Goal: Information Seeking & Learning: Understand process/instructions

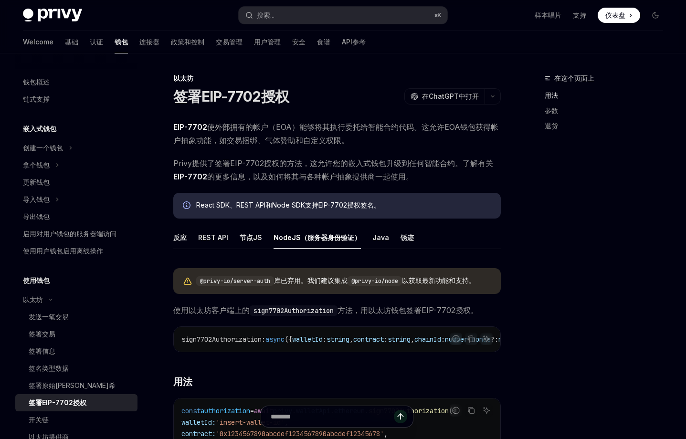
scroll to position [17, 0]
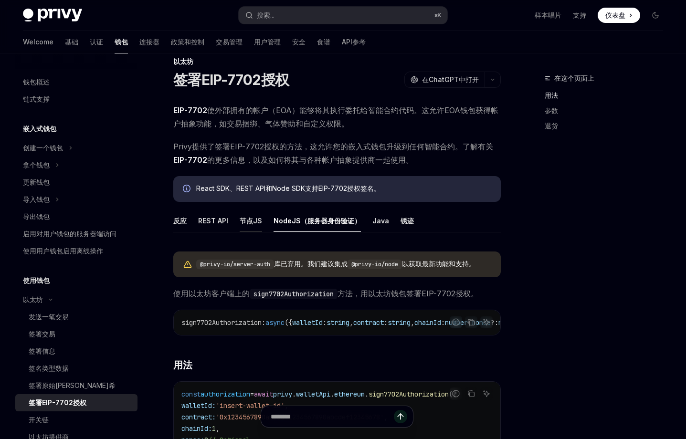
click at [249, 223] on button "节点JS" at bounding box center [251, 221] width 22 height 22
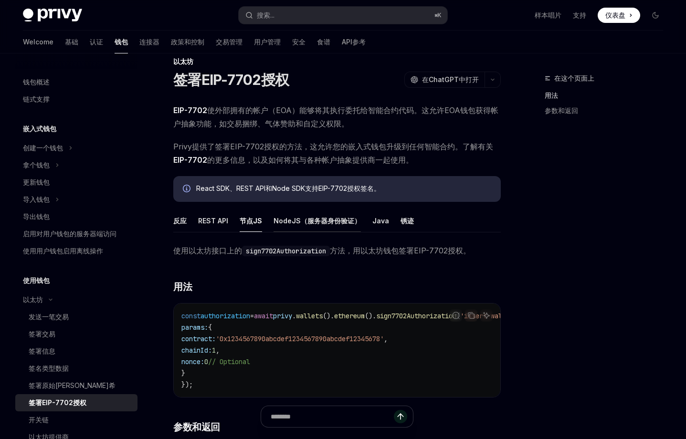
click at [307, 224] on button "NodeJS（服务器身份验证）" at bounding box center [317, 221] width 87 height 22
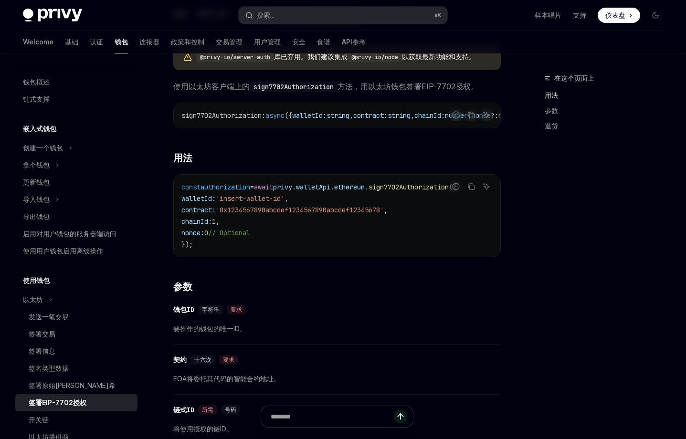
scroll to position [138, 0]
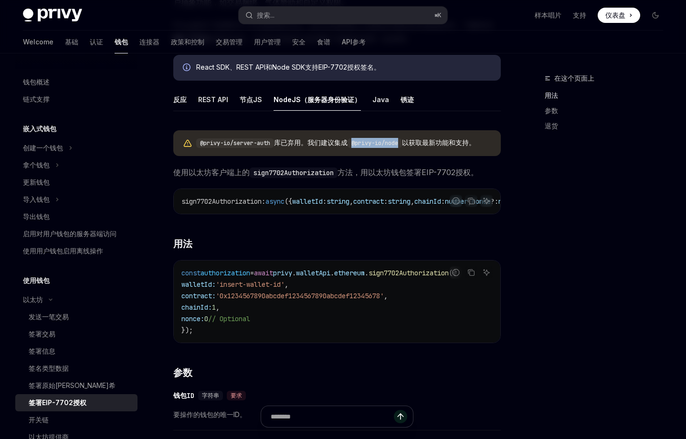
drag, startPoint x: 354, startPoint y: 145, endPoint x: 405, endPoint y: 143, distance: 50.7
click at [402, 143] on code "@privy-io/node" at bounding box center [375, 144] width 54 height 10
copy code "@privy-io/node"
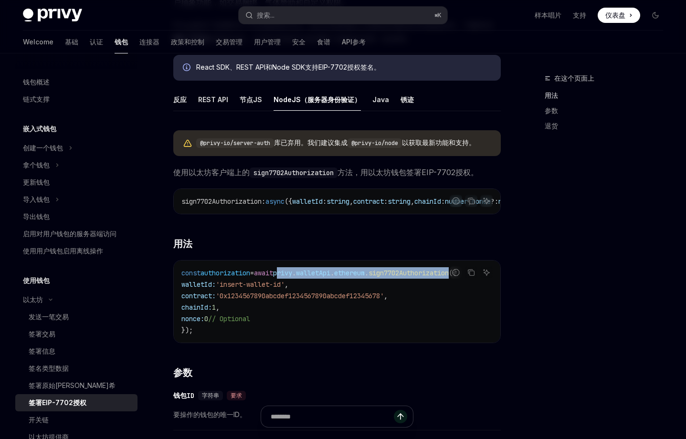
drag, startPoint x: 296, startPoint y: 278, endPoint x: 478, endPoint y: 280, distance: 182.0
click at [457, 278] on span "const authorization = await privy . walletApi . ethereum . sign7702Authorizatio…" at bounding box center [318, 273] width 275 height 9
copy span "privy . walletApi . ethereum . sign7702Authorization"
click at [182, 99] on button "反应" at bounding box center [179, 99] width 13 height 22
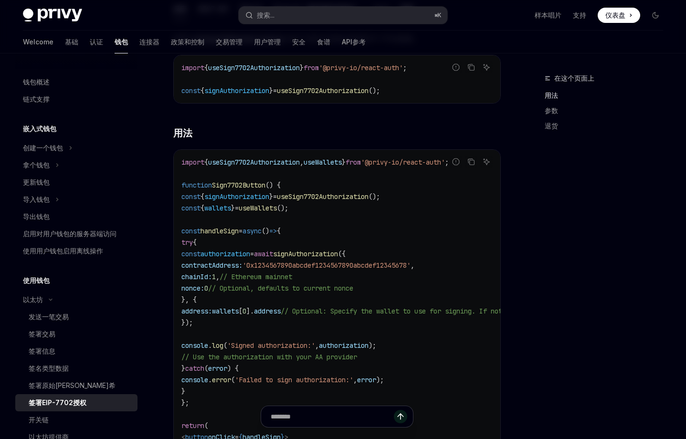
scroll to position [315, 0]
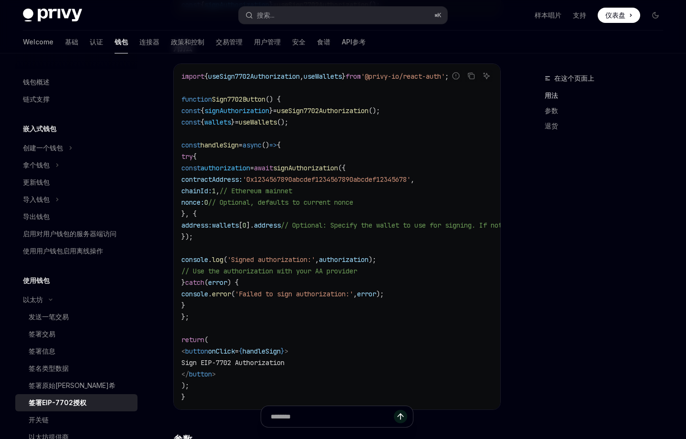
click at [338, 169] on span "signAuthorization" at bounding box center [305, 168] width 65 height 9
copy span "signAuthorization"
click at [250, 171] on span "authorization" at bounding box center [226, 168] width 50 height 9
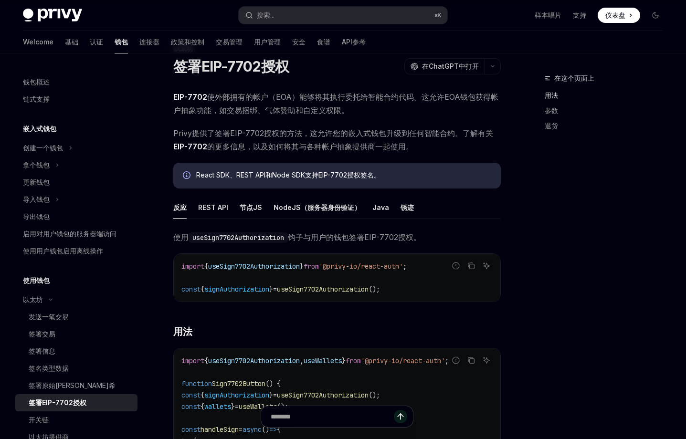
scroll to position [38, 0]
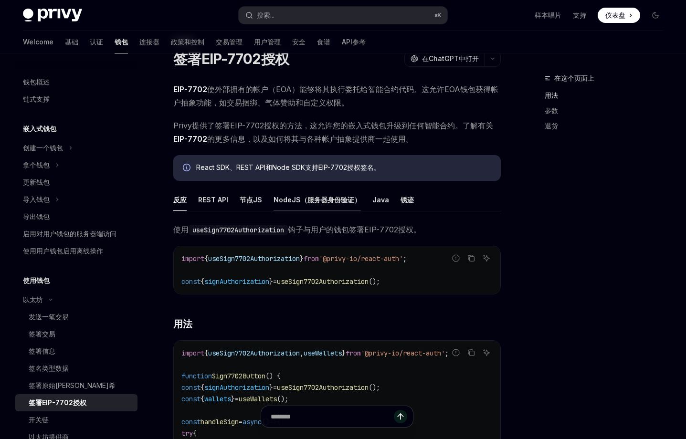
click at [287, 204] on button "NodeJS（服务器身份验证）" at bounding box center [317, 200] width 87 height 22
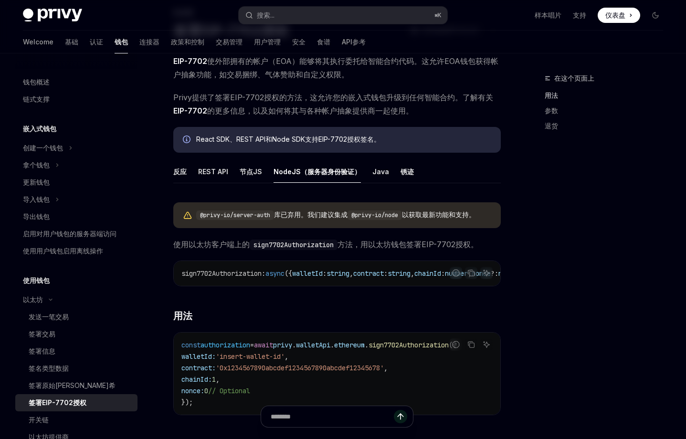
scroll to position [81, 0]
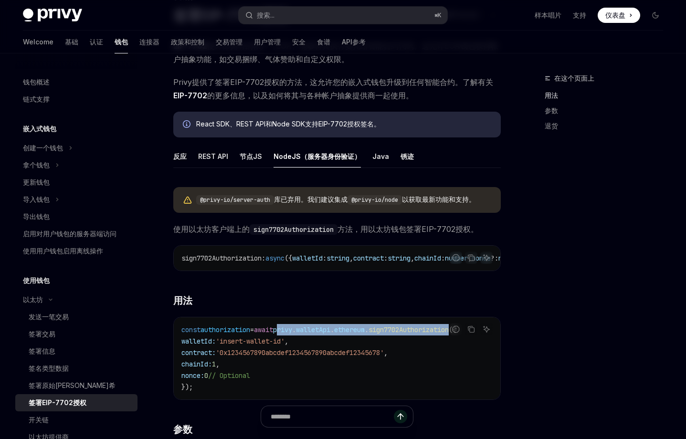
drag, startPoint x: 295, startPoint y: 335, endPoint x: 479, endPoint y: 334, distance: 183.4
click at [457, 334] on span "const authorization = await privy . walletApi . ethereum . sign7702Authorizatio…" at bounding box center [318, 330] width 275 height 9
copy span "privy . walletApi . ethereum . sign7702Authorization"
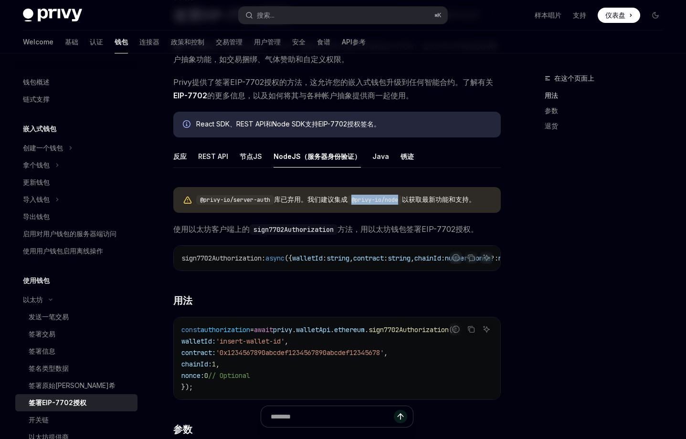
drag, startPoint x: 354, startPoint y: 201, endPoint x: 401, endPoint y: 201, distance: 46.8
click at [401, 201] on code "@privy-io/node" at bounding box center [375, 200] width 54 height 10
copy code "@privy-io/node"
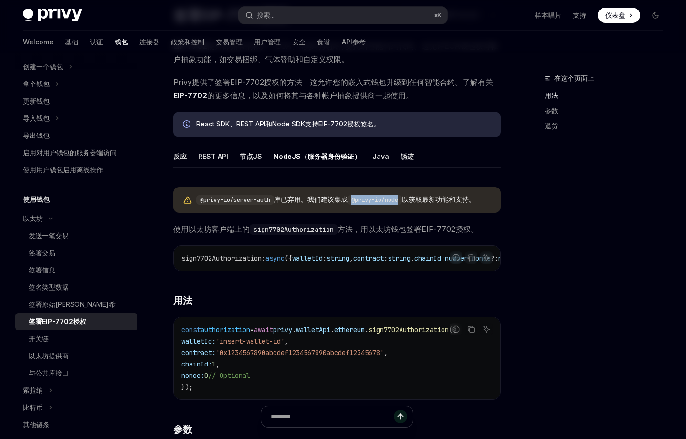
click at [186, 158] on button "反应" at bounding box center [179, 156] width 13 height 22
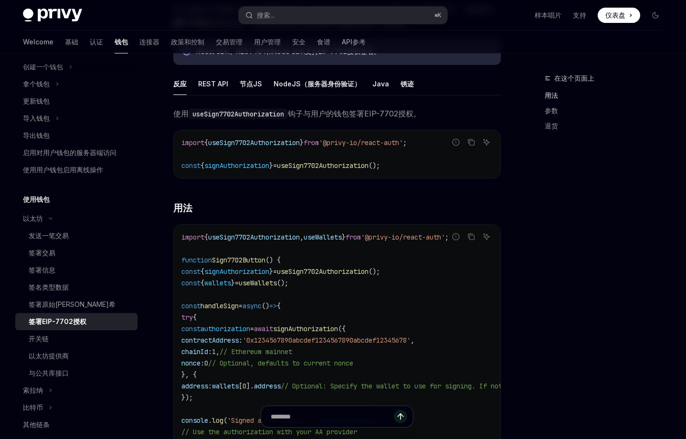
scroll to position [132, 0]
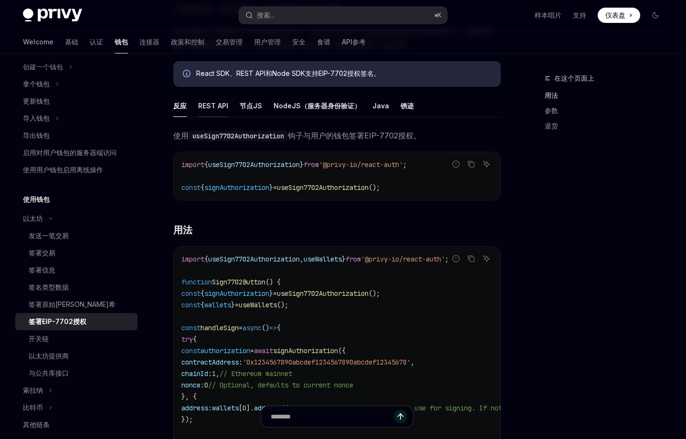
click at [211, 109] on button "REST API" at bounding box center [213, 106] width 30 height 22
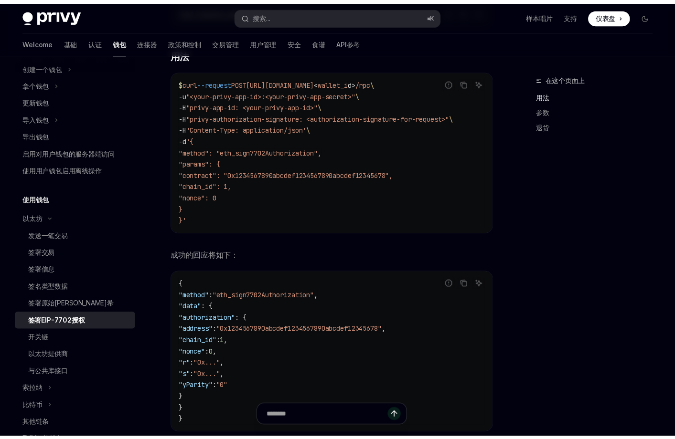
scroll to position [90, 0]
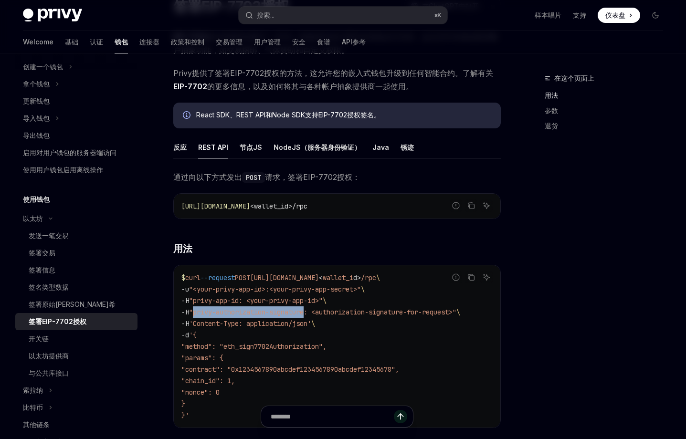
drag, startPoint x: 198, startPoint y: 313, endPoint x: 313, endPoint y: 310, distance: 115.1
click at [313, 310] on span ""privy-authorization-signature: <authorization-signature-for-request>"" at bounding box center [322, 312] width 267 height 9
copy span "privy-authorization-signature"
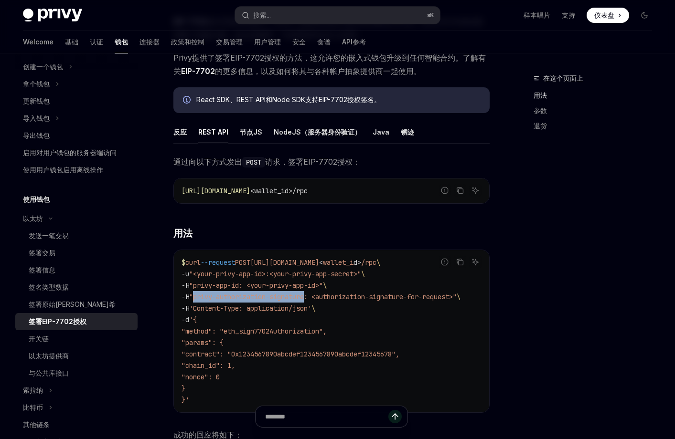
scroll to position [151, 0]
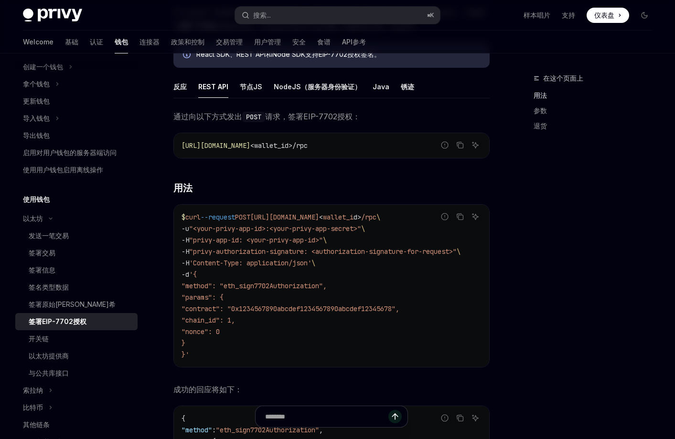
click at [545, 308] on div "在这个页面上 用法 参数 退货" at bounding box center [586, 256] width 145 height 367
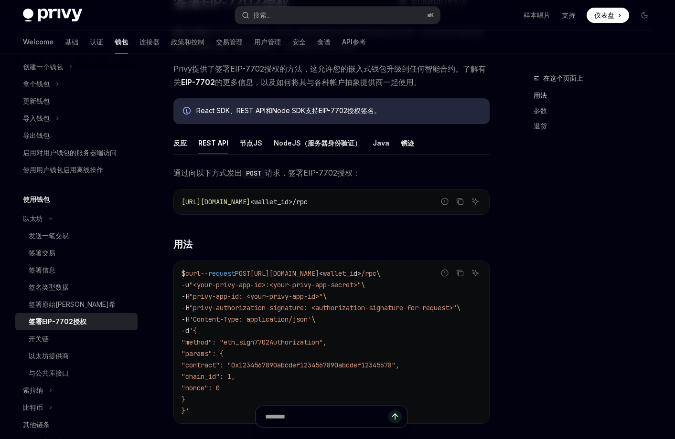
scroll to position [134, 0]
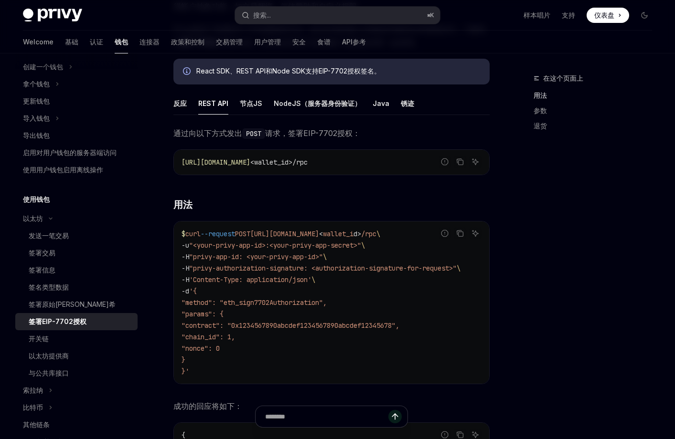
click at [558, 222] on div "在这个页面上 用法 参数 退货" at bounding box center [586, 256] width 145 height 367
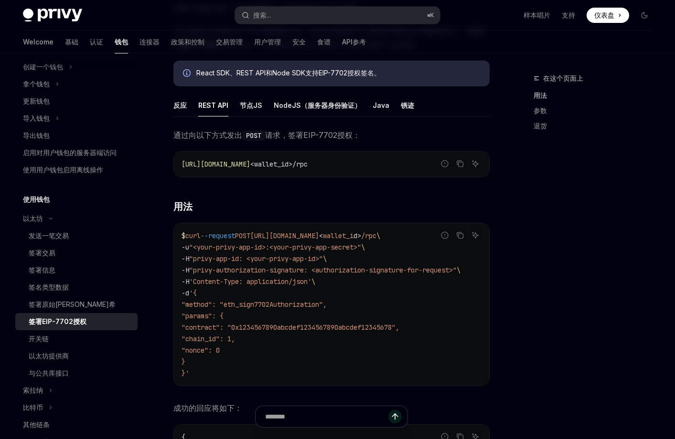
scroll to position [64, 0]
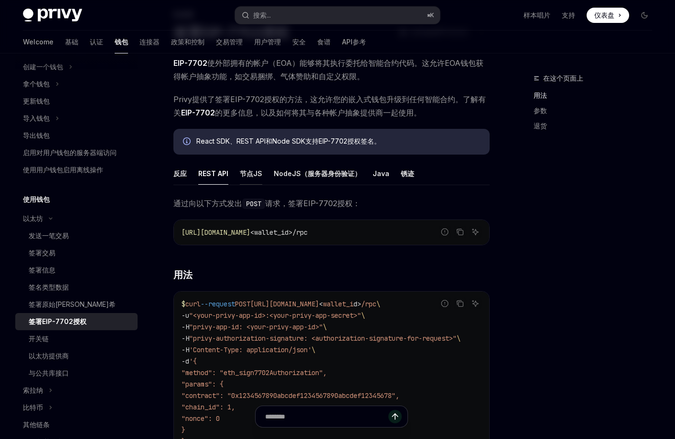
click at [251, 171] on button "节点JS" at bounding box center [251, 173] width 22 height 22
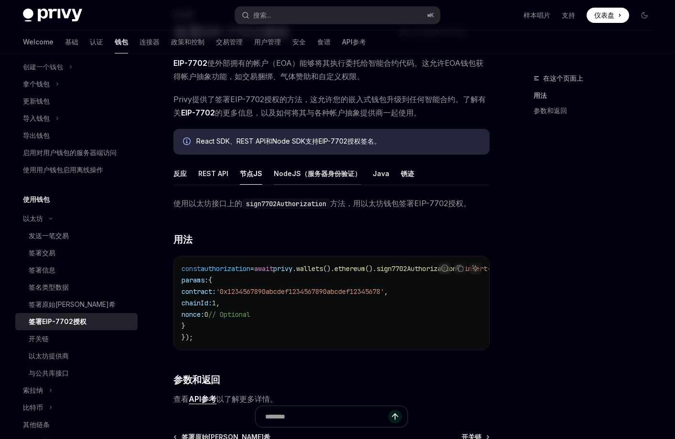
click at [290, 177] on button "NodeJS（服务器身份验证）" at bounding box center [317, 173] width 87 height 22
type textarea "*"
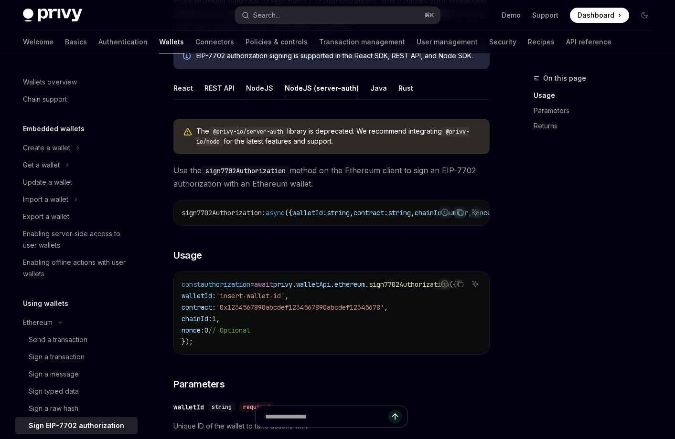
click at [262, 89] on button "NodeJS" at bounding box center [259, 88] width 27 height 22
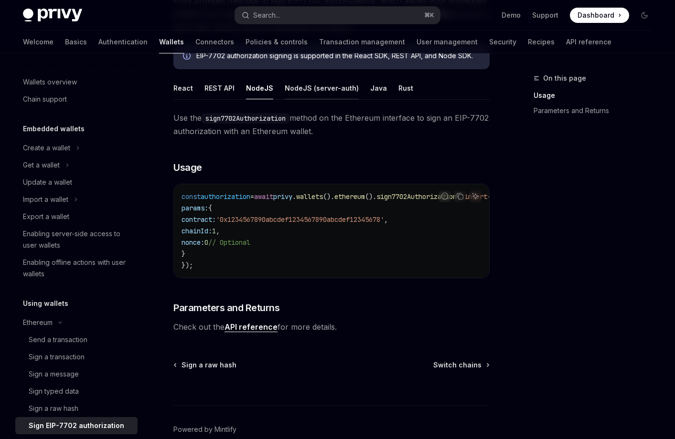
click at [328, 90] on button "NodeJS (server-auth)" at bounding box center [322, 88] width 74 height 22
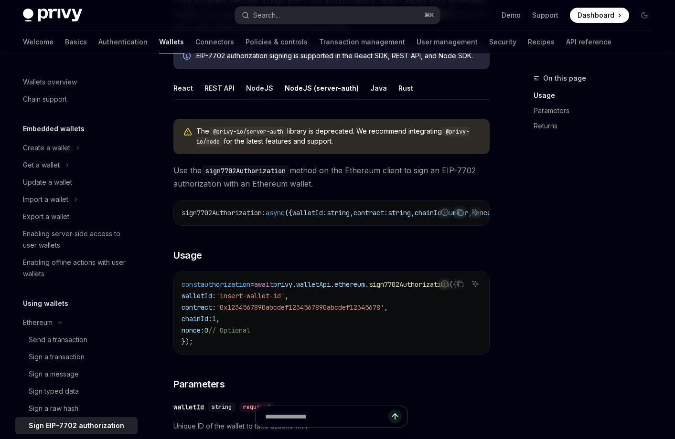
click at [255, 87] on button "NodeJS" at bounding box center [259, 88] width 27 height 22
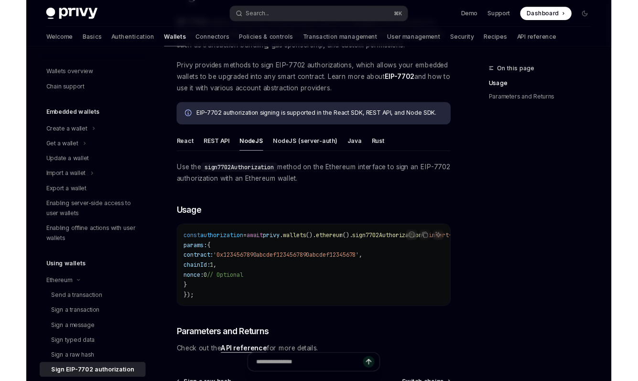
scroll to position [172, 0]
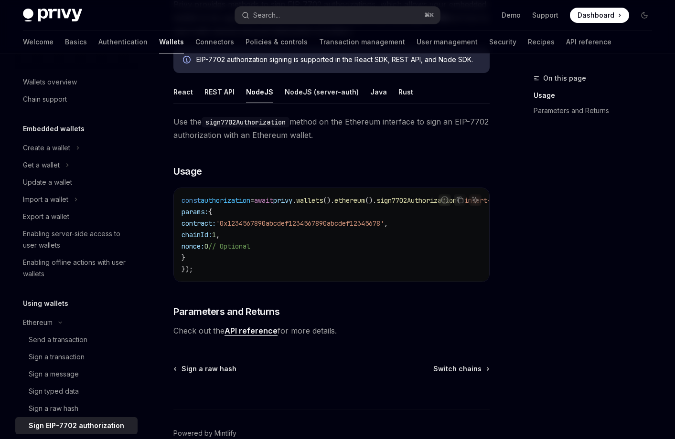
click at [246, 336] on link "API reference" at bounding box center [250, 331] width 53 height 10
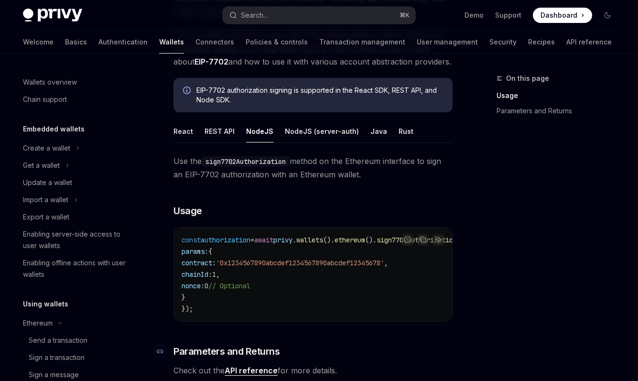
scroll to position [327, 0]
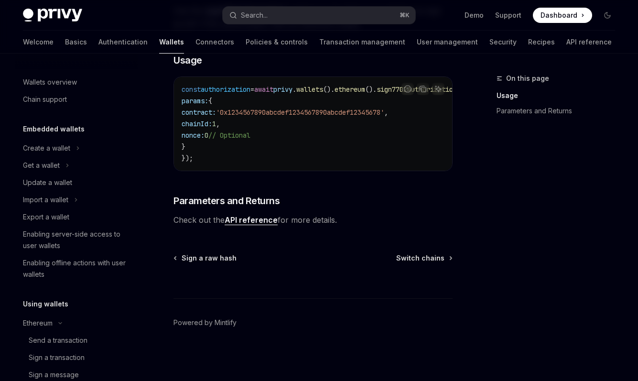
click at [258, 223] on link "API reference" at bounding box center [250, 220] width 53 height 10
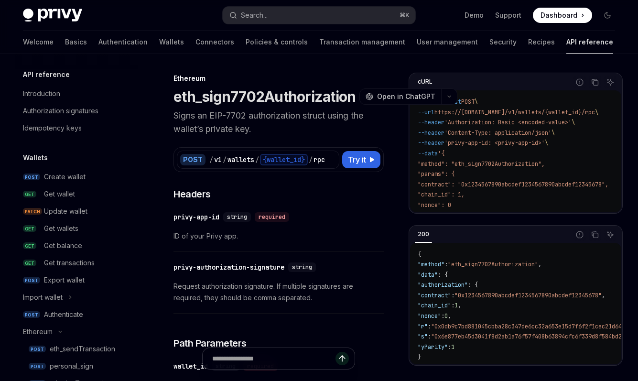
scroll to position [200, 0]
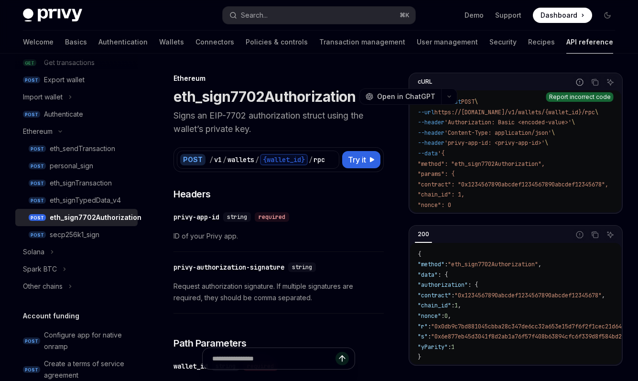
click at [583, 83] on button "Report incorrect code" at bounding box center [579, 82] width 12 height 12
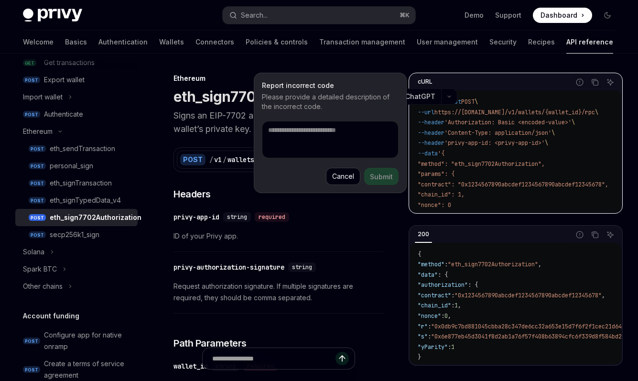
click at [331, 175] on button "Cancel" at bounding box center [343, 176] width 34 height 17
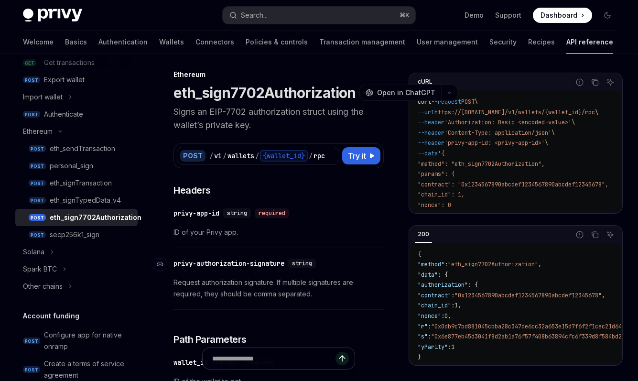
scroll to position [10, 0]
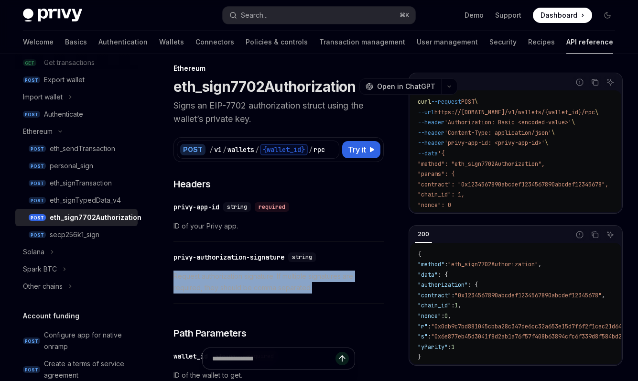
drag, startPoint x: 321, startPoint y: 288, endPoint x: 175, endPoint y: 277, distance: 146.2
click at [175, 277] on span "Request authorization signature. If multiple signatures are required, they shou…" at bounding box center [278, 281] width 210 height 23
click at [351, 294] on div "​ privy-authorization-signature string Request authorization signature. If mult…" at bounding box center [278, 274] width 210 height 57
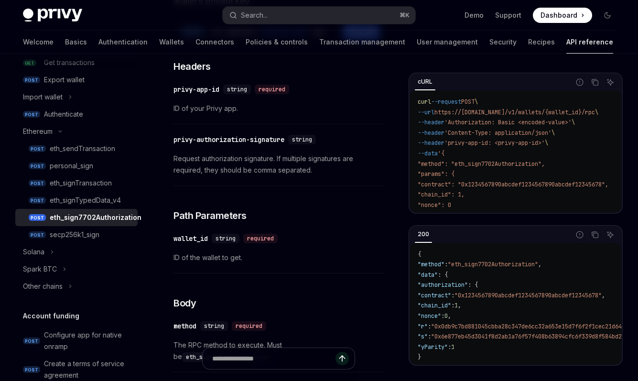
scroll to position [0, 0]
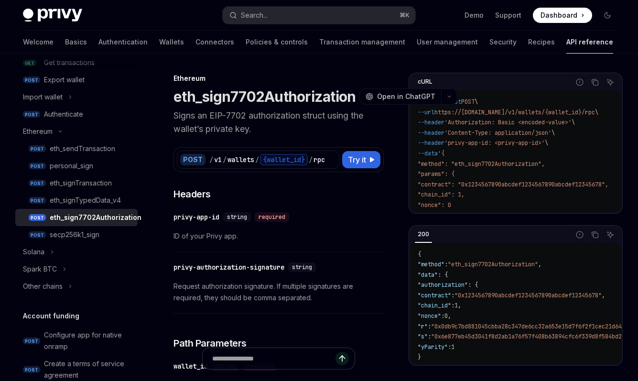
click at [465, 186] on code "curl --request POST \ --url https://api.privy.io/v1/wallets/{wallet_id}/rpc \ -…" at bounding box center [523, 164] width 213 height 134
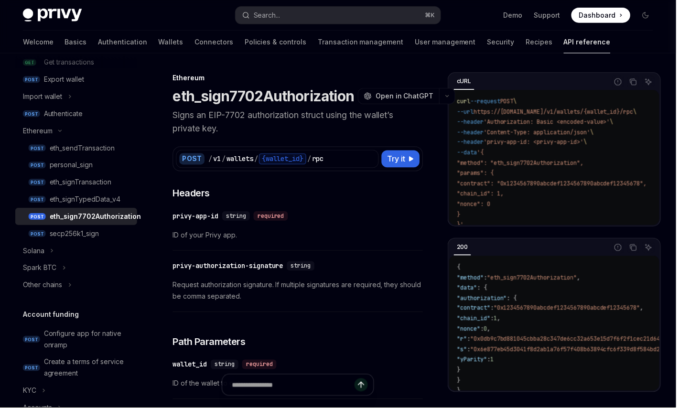
type textarea "*"
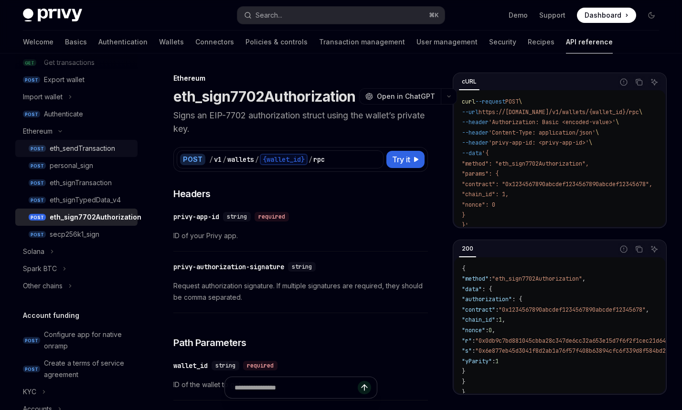
click at [86, 149] on div "eth_sendTransaction" at bounding box center [82, 148] width 65 height 11
click at [60, 148] on div "eth_sendTransaction" at bounding box center [82, 148] width 65 height 11
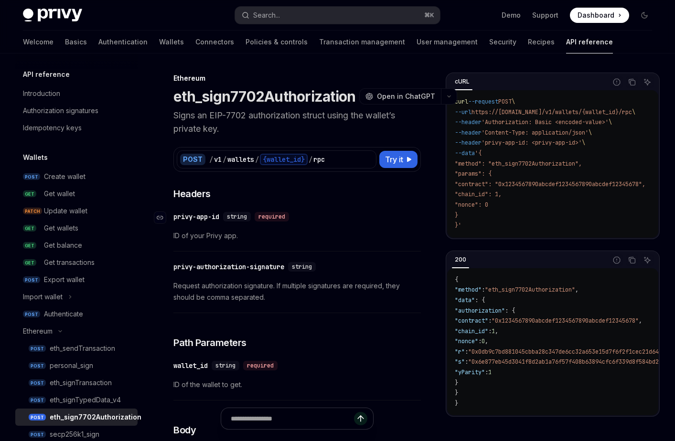
click at [375, 213] on div "​ privy-app-id string required" at bounding box center [292, 216] width 238 height 11
click at [402, 160] on span "Try it" at bounding box center [394, 159] width 18 height 11
type textarea "*"
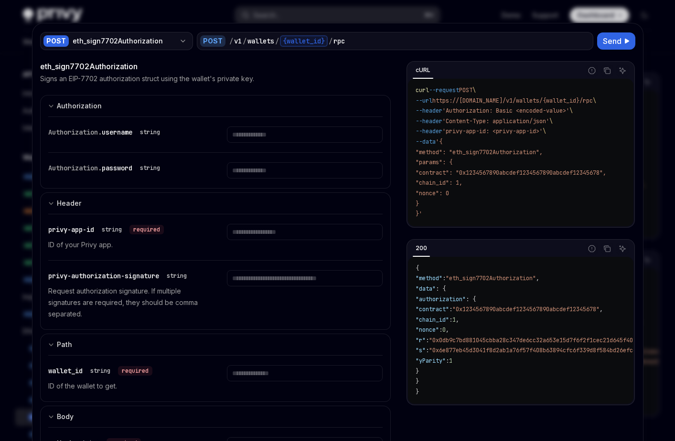
click at [179, 39] on icon "button" at bounding box center [183, 41] width 8 height 8
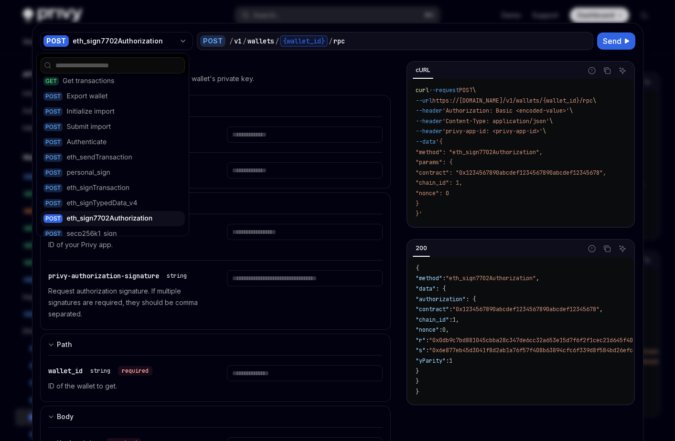
scroll to position [143, 0]
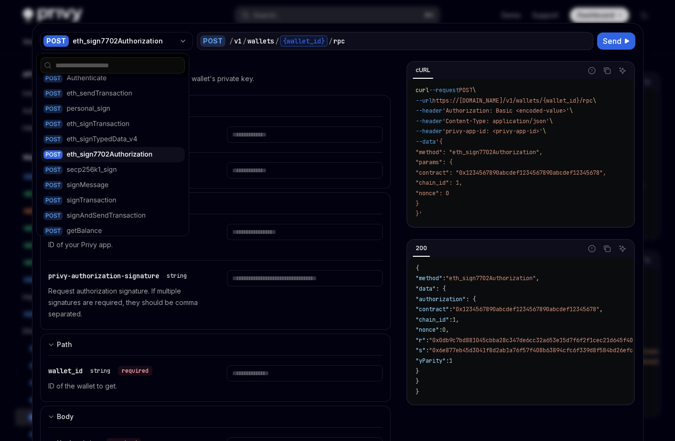
click at [314, 79] on div "Signs an EIP-7702 authorization struct using the wallet's private key." at bounding box center [215, 79] width 351 height 10
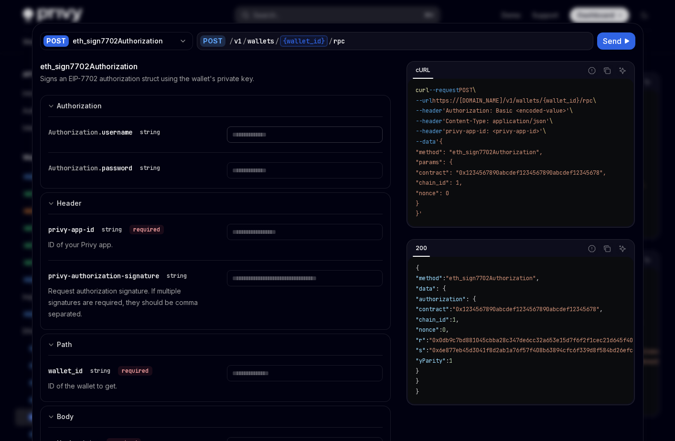
click at [263, 139] on input "Enter username" at bounding box center [305, 135] width 156 height 16
click at [251, 177] on input "Enter password" at bounding box center [305, 170] width 156 height 16
click at [261, 139] on input "Enter username" at bounding box center [305, 135] width 156 height 16
click at [116, 130] on span "username" at bounding box center [117, 132] width 31 height 9
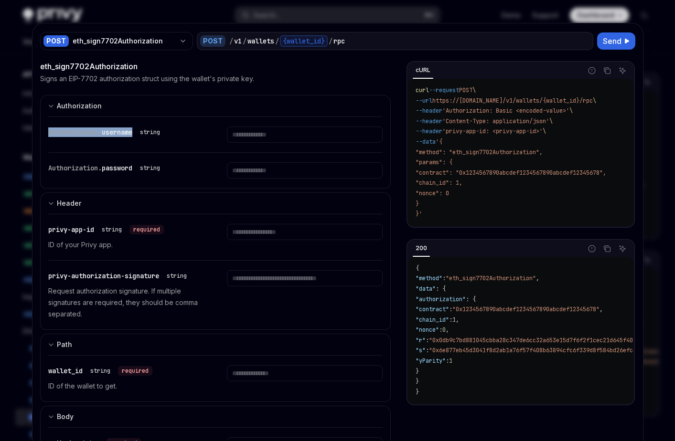
click at [116, 130] on span "username" at bounding box center [117, 132] width 31 height 9
click at [113, 171] on span "password" at bounding box center [117, 168] width 31 height 9
click at [395, 117] on div "eth_sign7702Authorization Signs an EIP-7702 authorization struct using the wall…" at bounding box center [337, 416] width 595 height 710
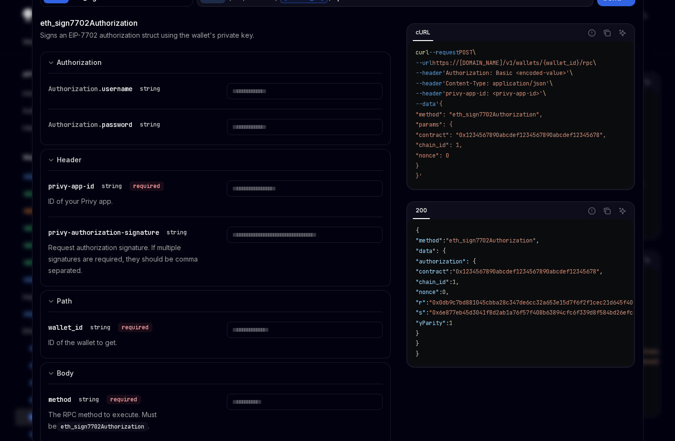
scroll to position [45, 0]
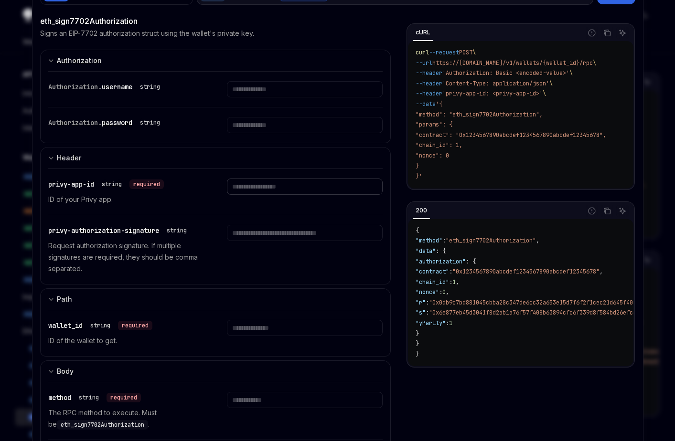
click at [267, 188] on input "Enter privy-app-id" at bounding box center [305, 187] width 156 height 16
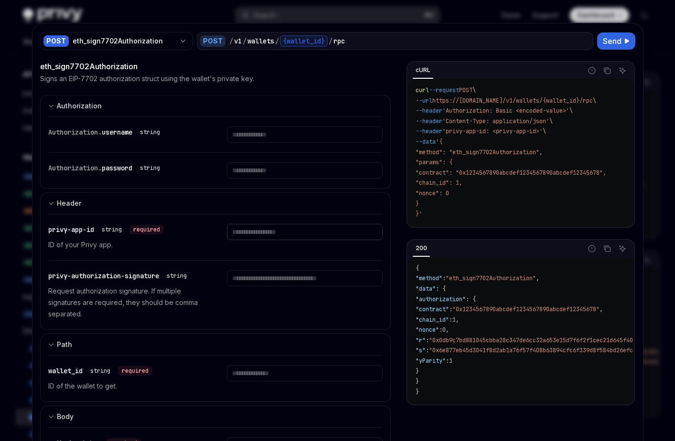
scroll to position [0, 0]
click at [603, 43] on span "Send" at bounding box center [612, 40] width 19 height 11
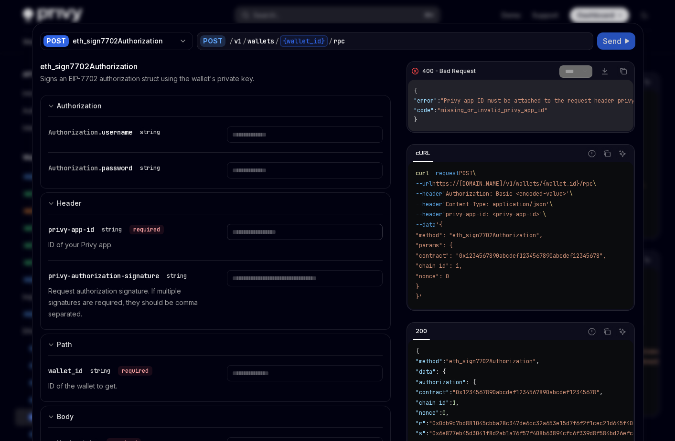
click at [245, 227] on input "Enter privy-app-id" at bounding box center [305, 232] width 156 height 16
paste input "**********"
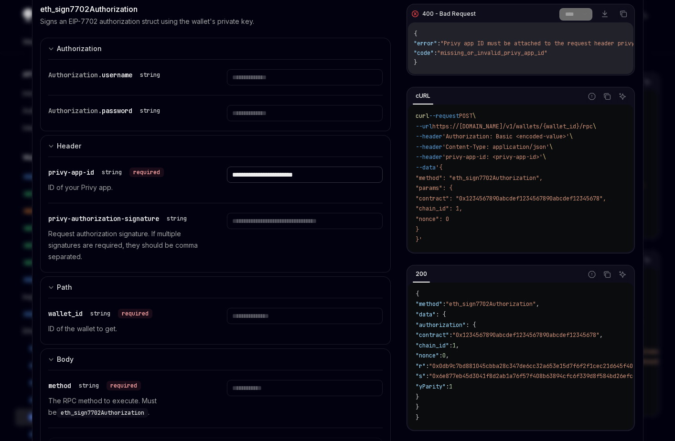
type input "**********"
click at [256, 317] on input "Enter wallet_id" at bounding box center [305, 316] width 156 height 16
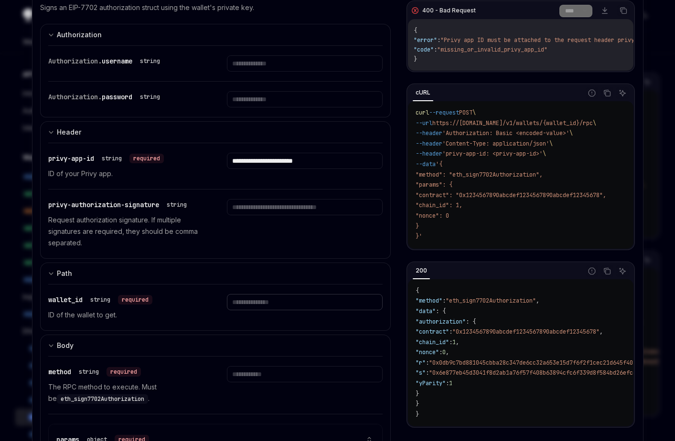
scroll to position [103, 0]
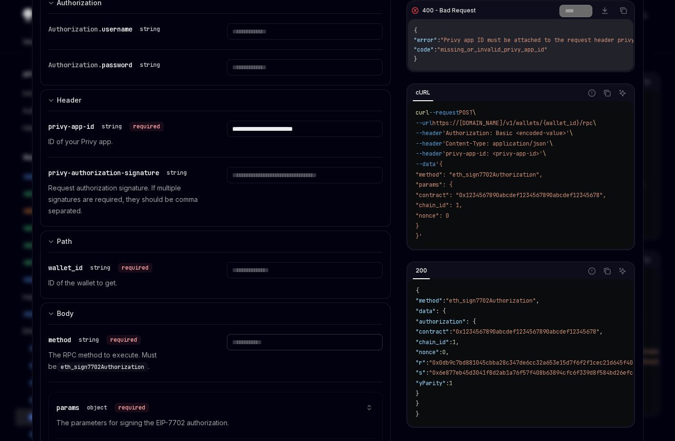
click at [259, 347] on input "Enter method" at bounding box center [305, 342] width 156 height 16
click at [109, 365] on span "eth_sign7702Authorization" at bounding box center [103, 367] width 84 height 8
copy span "eth_sign7702Authorization"
click at [257, 339] on input "Enter method" at bounding box center [305, 342] width 156 height 16
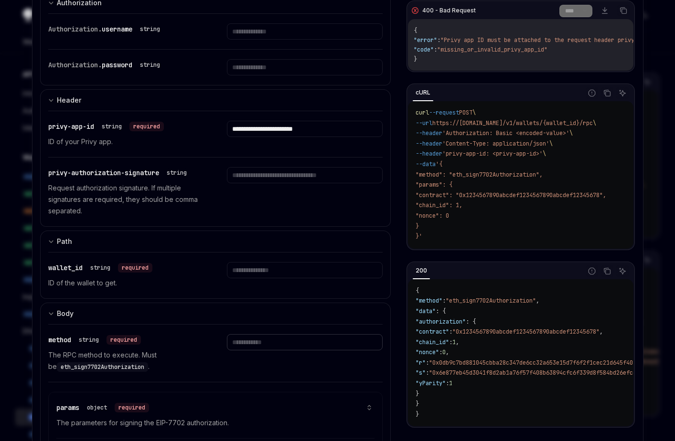
paste input "**********"
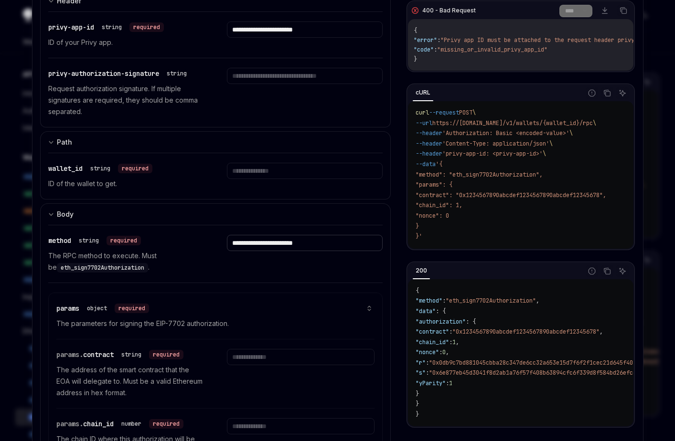
scroll to position [259, 0]
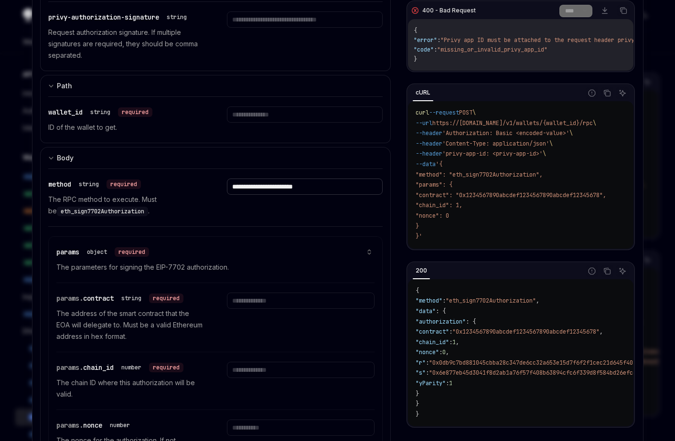
type input "**********"
click at [265, 297] on input "Enter contract" at bounding box center [301, 301] width 148 height 16
click at [277, 306] on input "Enter contract" at bounding box center [301, 301] width 148 height 16
paste input "**********"
type input "**********"
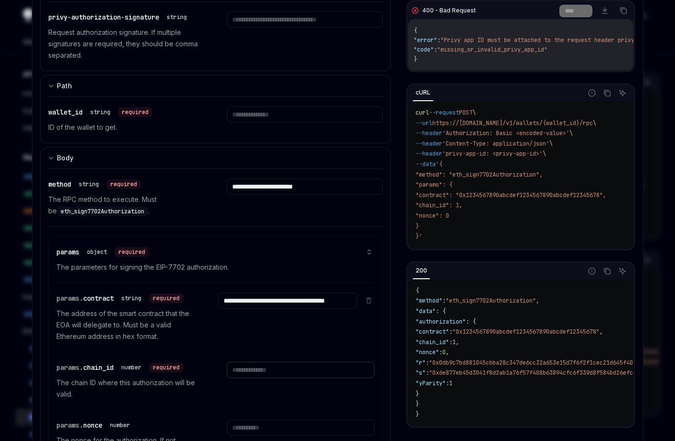
click at [258, 372] on input "Enter chain_id" at bounding box center [301, 370] width 148 height 16
click at [244, 370] on input "Enter chain_id" at bounding box center [301, 370] width 148 height 16
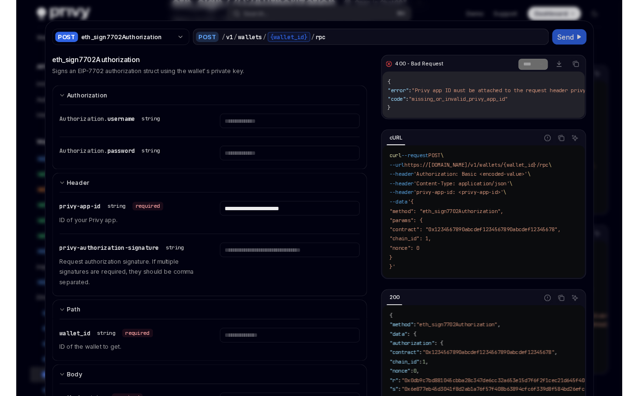
scroll to position [0, 0]
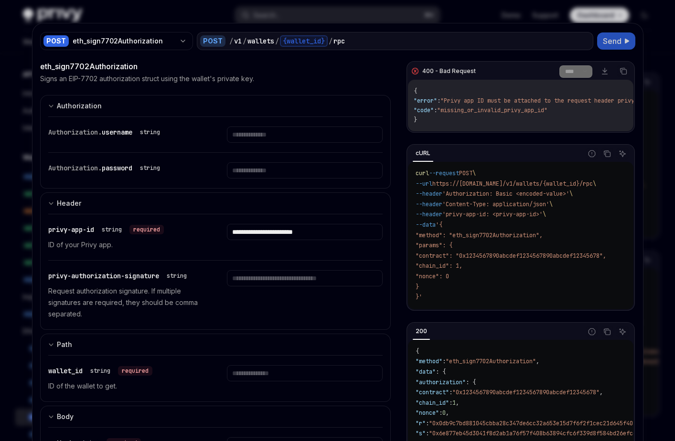
type input "**"
click at [346, 231] on input "**********" at bounding box center [305, 232] width 156 height 16
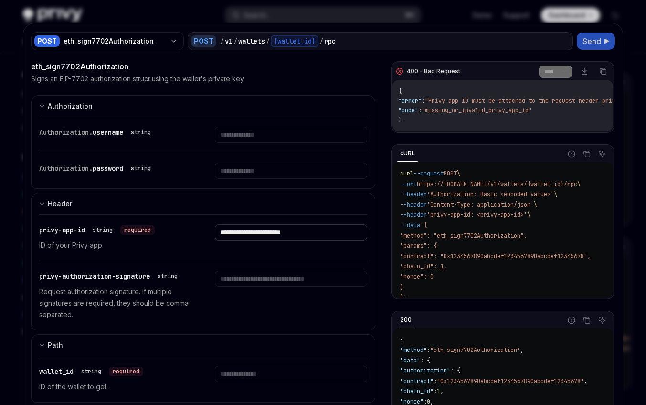
type textarea "*"
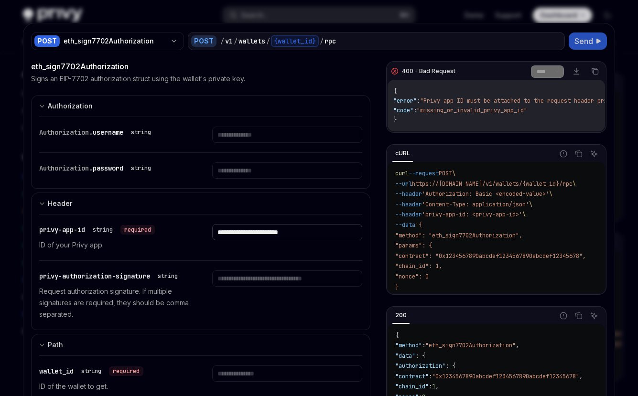
scroll to position [18, 0]
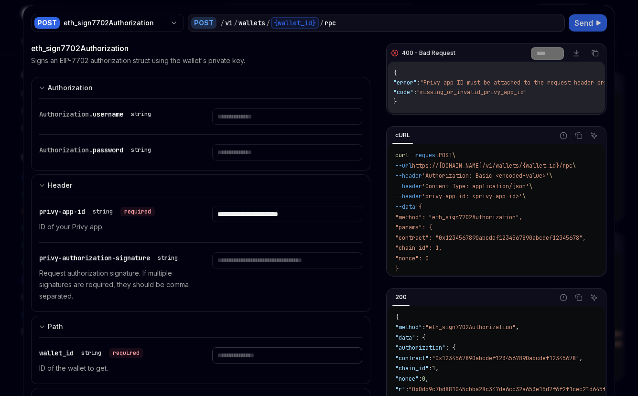
click at [240, 363] on input "Enter wallet_id" at bounding box center [287, 355] width 150 height 16
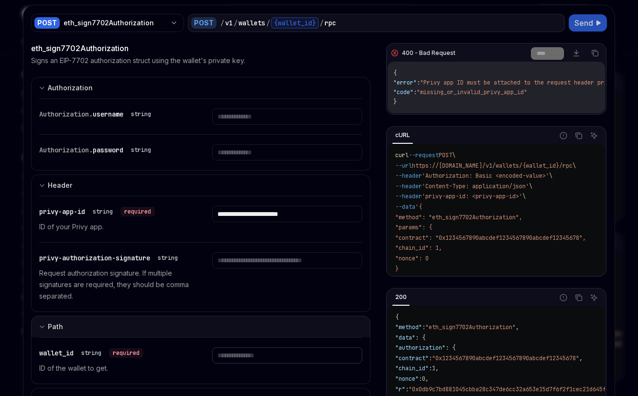
paste input "**********"
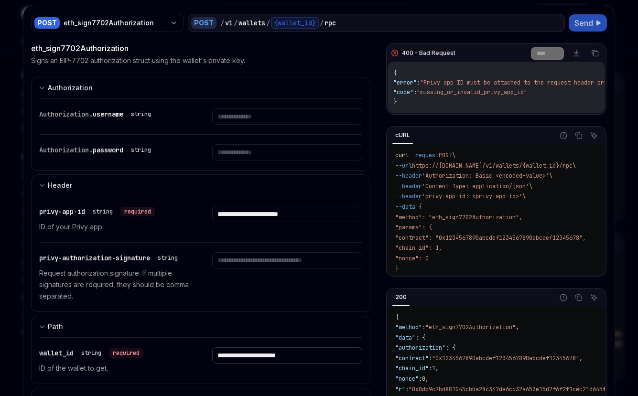
type input "**********"
click at [577, 29] on button "Send" at bounding box center [587, 22] width 38 height 17
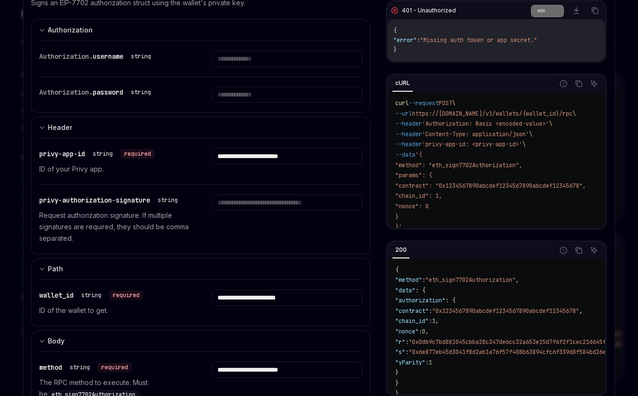
scroll to position [0, 0]
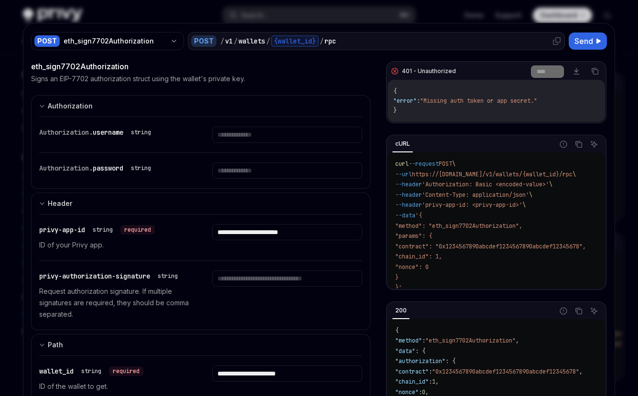
click at [300, 41] on div "{wallet_id}" at bounding box center [295, 40] width 48 height 11
click at [275, 232] on input "**********" at bounding box center [287, 232] width 150 height 16
click at [577, 143] on icon "Copy the contents from the code block" at bounding box center [579, 145] width 5 height 5
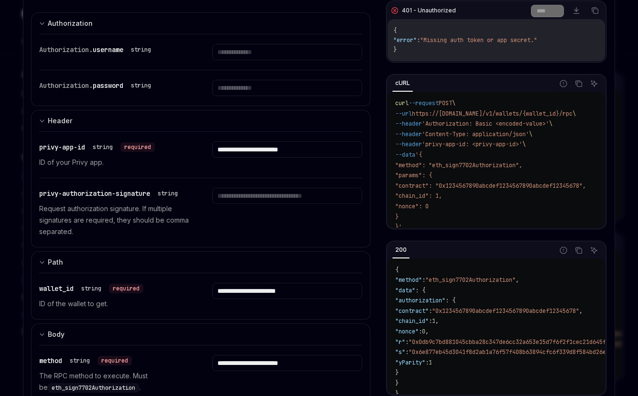
scroll to position [102, 0]
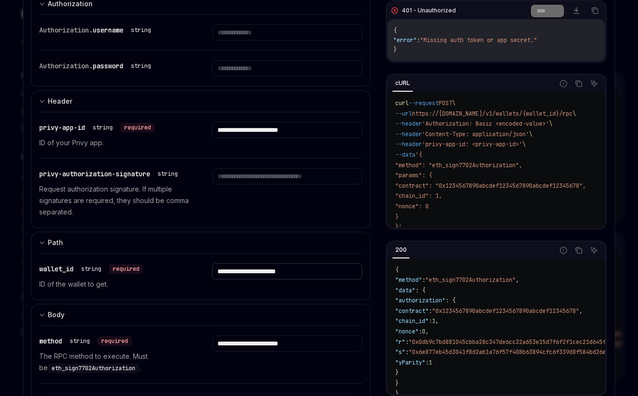
click at [294, 279] on input "**********" at bounding box center [287, 271] width 150 height 16
click at [273, 130] on input "**********" at bounding box center [287, 130] width 150 height 16
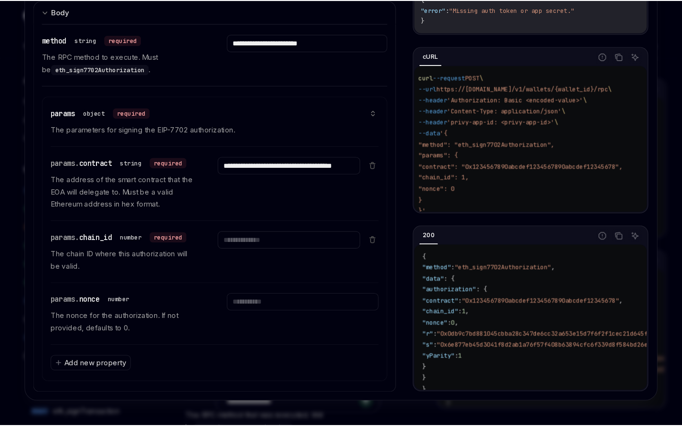
scroll to position [0, 0]
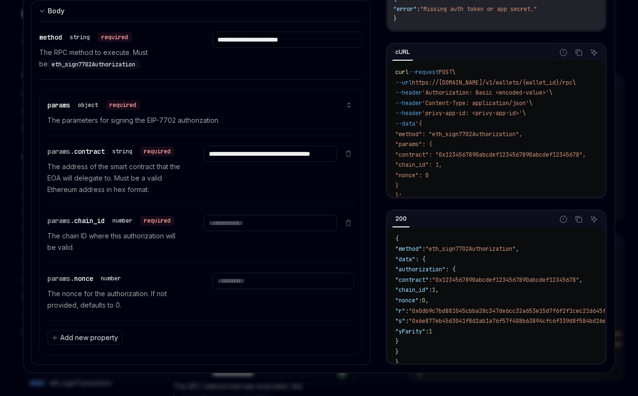
type textarea "*"
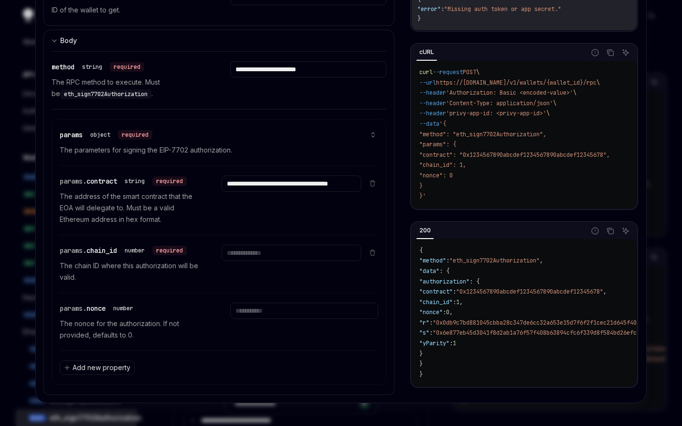
scroll to position [697, 0]
click at [102, 365] on span "Add new property" at bounding box center [102, 368] width 58 height 10
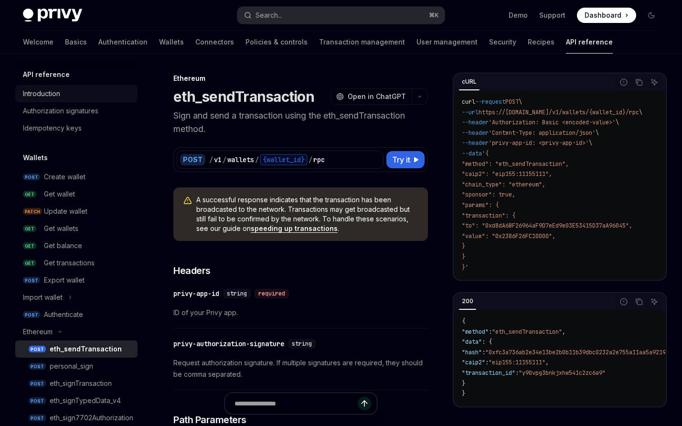
click at [63, 91] on div "Introduction" at bounding box center [77, 93] width 109 height 11
type textarea "*"
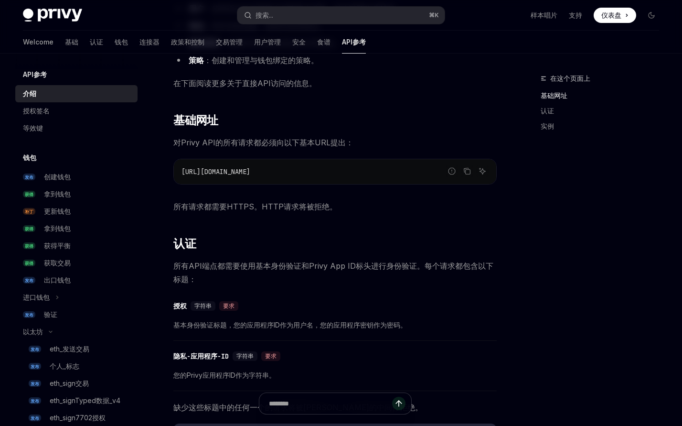
scroll to position [237, 0]
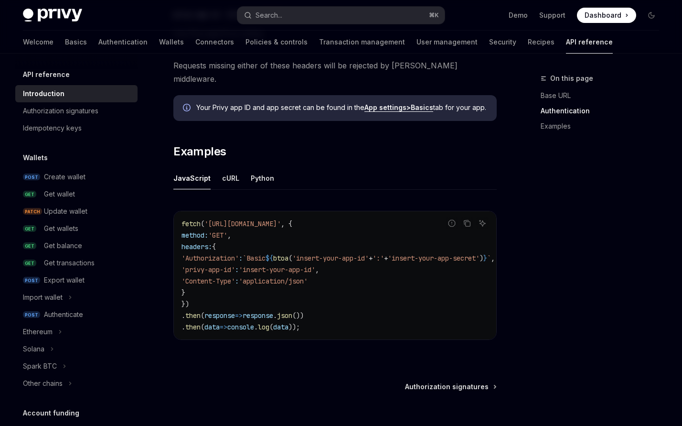
click at [215, 254] on span "'Authorization'" at bounding box center [209, 258] width 57 height 9
copy span "Authorization"
click at [288, 254] on span "btoa" at bounding box center [280, 258] width 15 height 9
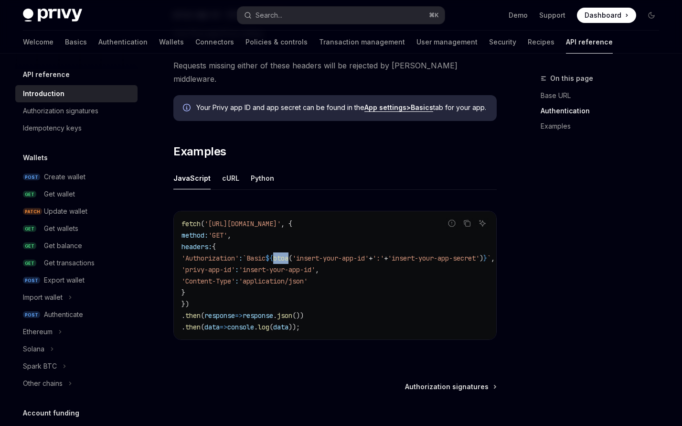
copy span "btoa"
click at [404, 290] on code "fetch ( '[URL][DOMAIN_NAME]' , { method: 'GET' , headers: { 'Authorization' : `…" at bounding box center [349, 275] width 336 height 115
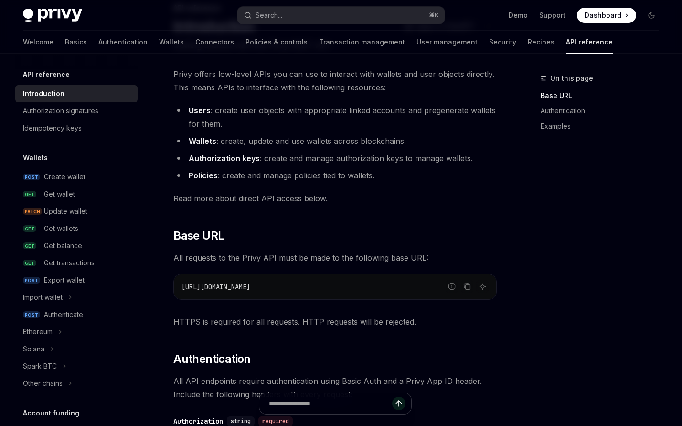
scroll to position [72, 0]
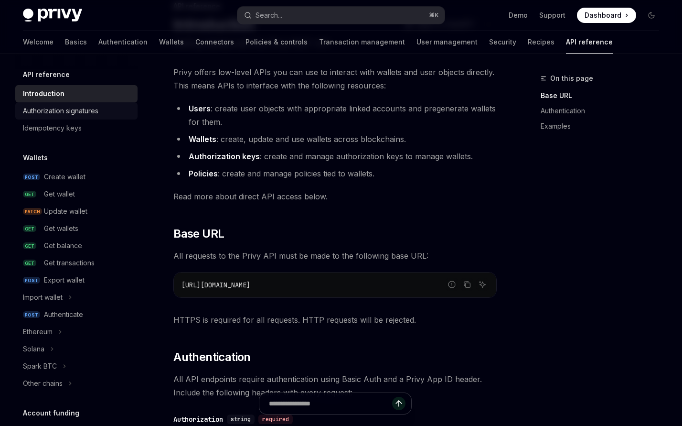
click at [79, 112] on div "Authorization signatures" at bounding box center [60, 110] width 75 height 11
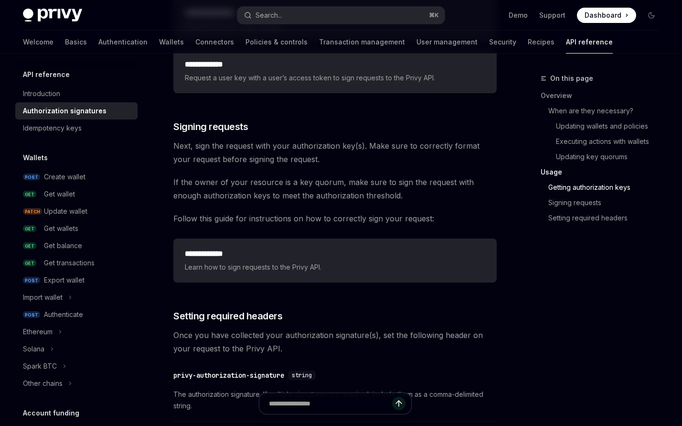
scroll to position [1595, 0]
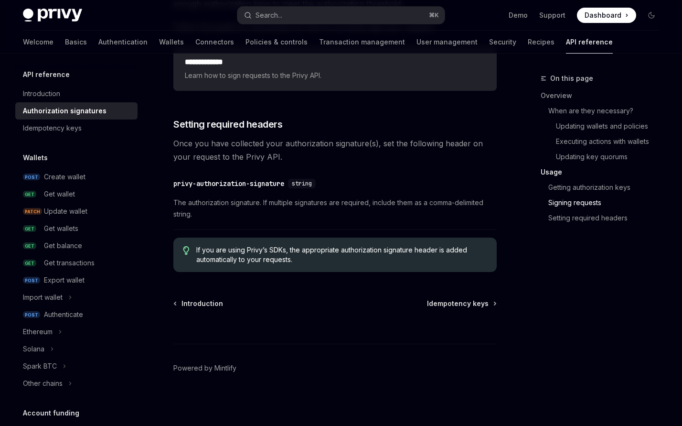
click at [336, 174] on div "​ privy-authorization-signature string The authorization signature. If multiple…" at bounding box center [334, 201] width 323 height 57
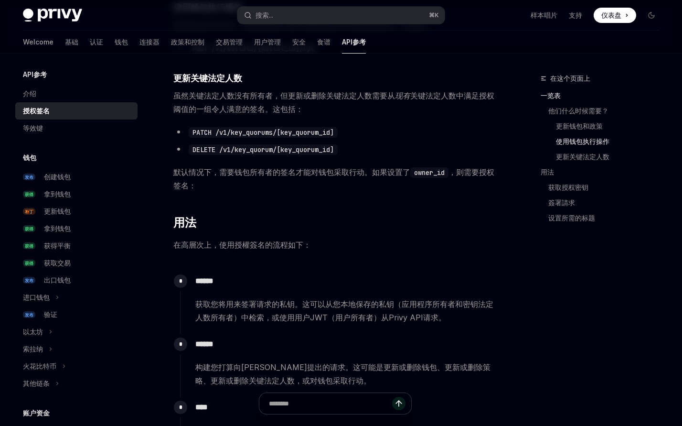
scroll to position [514, 0]
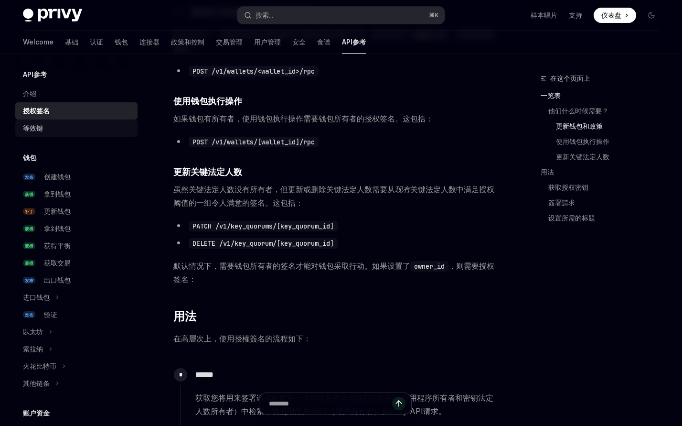
click at [43, 133] on div "等效键" at bounding box center [77, 127] width 109 height 11
type textarea "*"
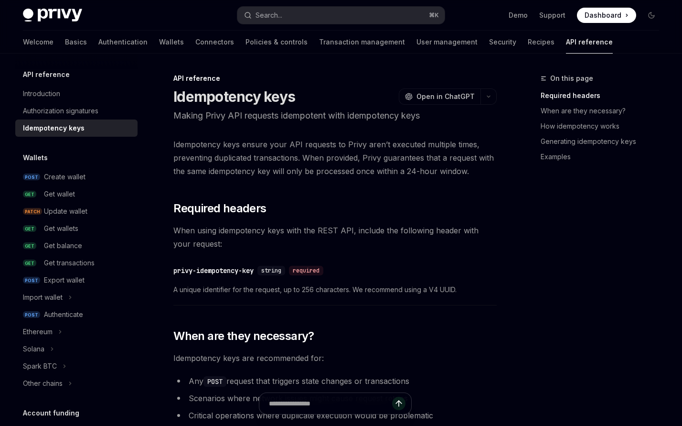
click at [244, 96] on h1 "Idempotency keys" at bounding box center [234, 96] width 122 height 17
copy h1 "Idempotency"
click at [358, 16] on button "Search... ⌘ K" at bounding box center [340, 15] width 207 height 17
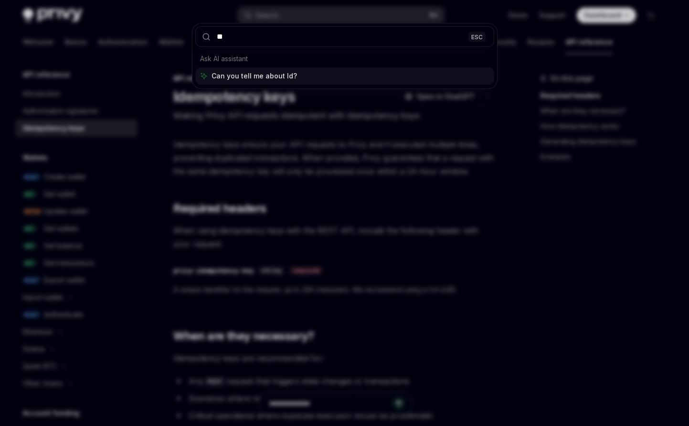
type input "*"
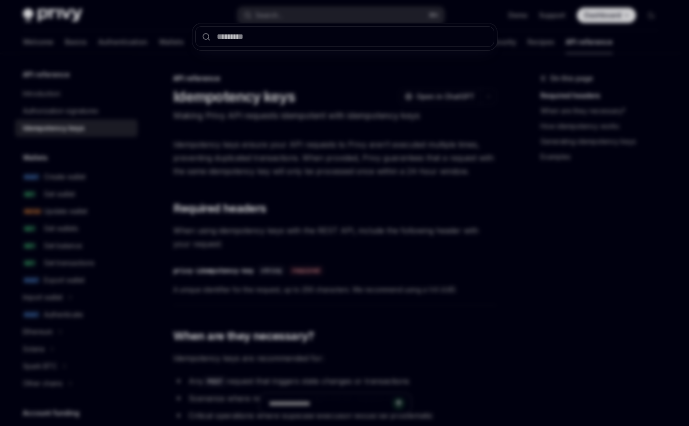
type input "**********"
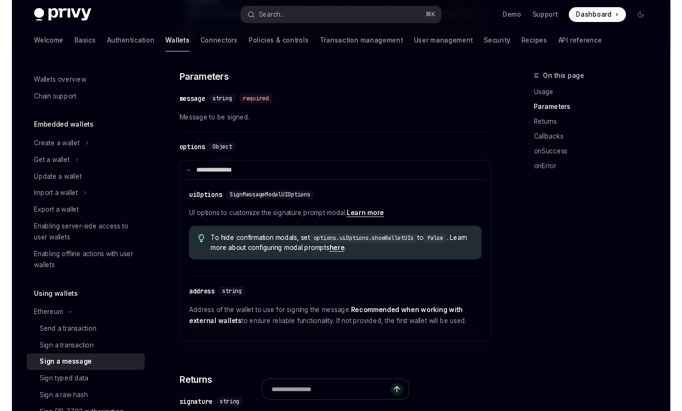
scroll to position [481, 0]
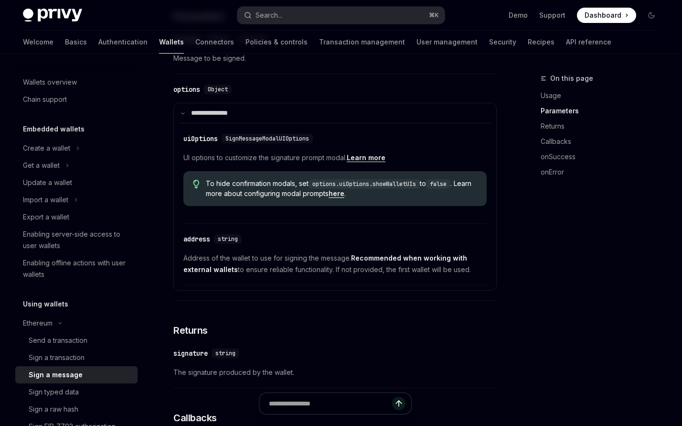
click at [523, 309] on div "On this page Usage Parameters Returns Callbacks onSuccess onError" at bounding box center [594, 249] width 145 height 353
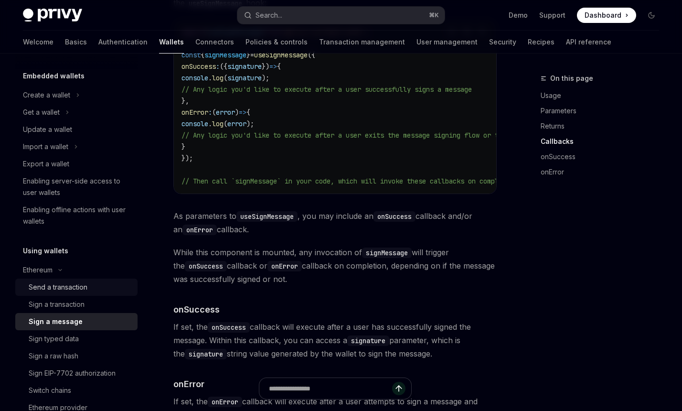
scroll to position [221, 0]
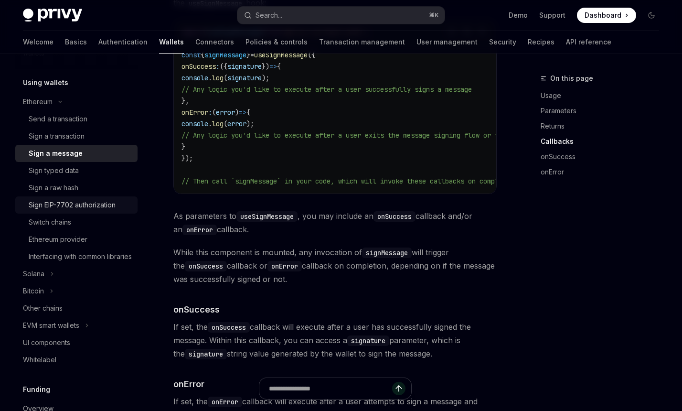
click at [76, 202] on div "Sign EIP-7702 authorization" at bounding box center [72, 204] width 87 height 11
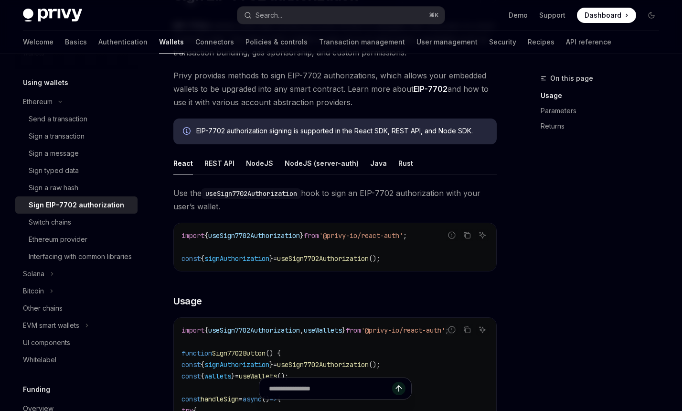
scroll to position [9, 0]
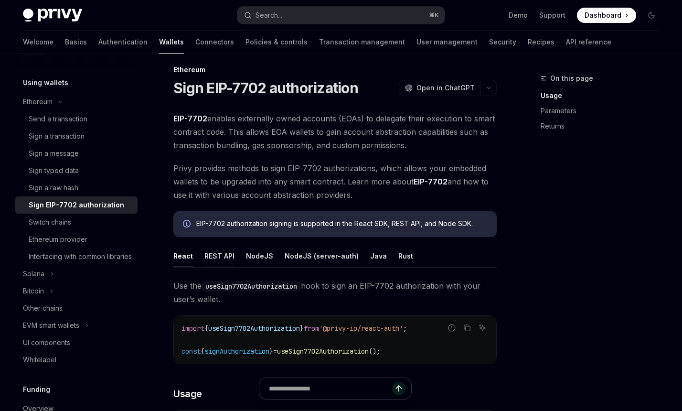
click at [218, 253] on button "REST API" at bounding box center [219, 256] width 30 height 22
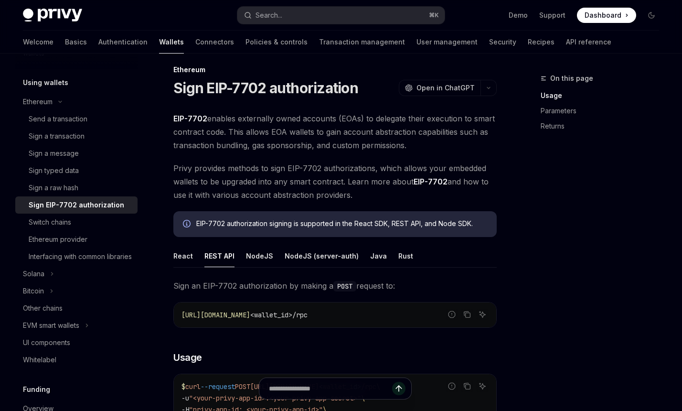
scroll to position [176, 0]
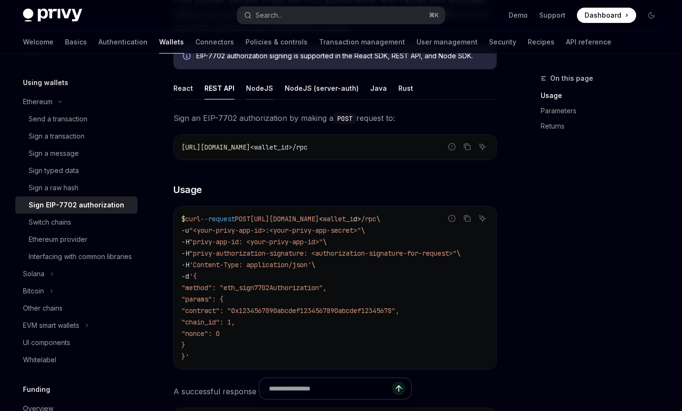
click at [264, 89] on button "NodeJS" at bounding box center [259, 88] width 27 height 22
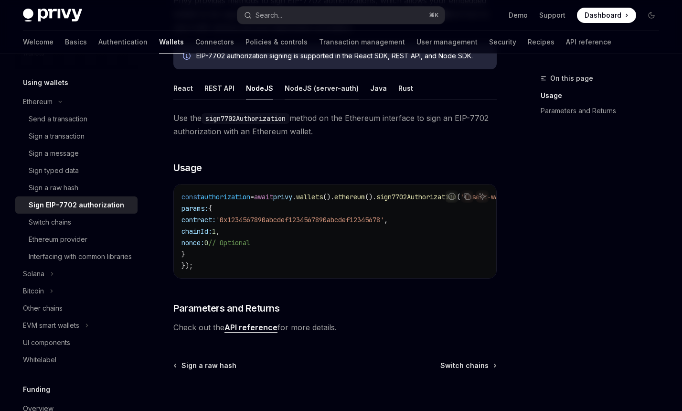
click at [294, 90] on button "NodeJS (server-auth)" at bounding box center [322, 88] width 74 height 22
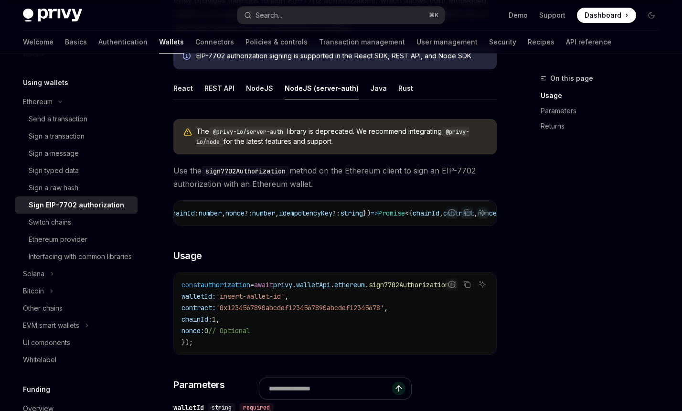
scroll to position [0, 249]
click at [330, 211] on span "idempotencyKey" at bounding box center [303, 213] width 53 height 9
copy span "idempotencyKey"
click at [362, 206] on div "sign7702Authorization : async ({ walletId : string , contract : string , chainI…" at bounding box center [335, 213] width 322 height 25
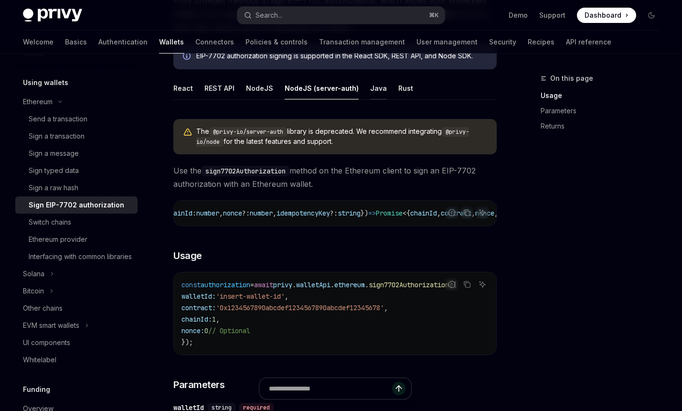
click at [373, 91] on button "Java" at bounding box center [378, 88] width 17 height 22
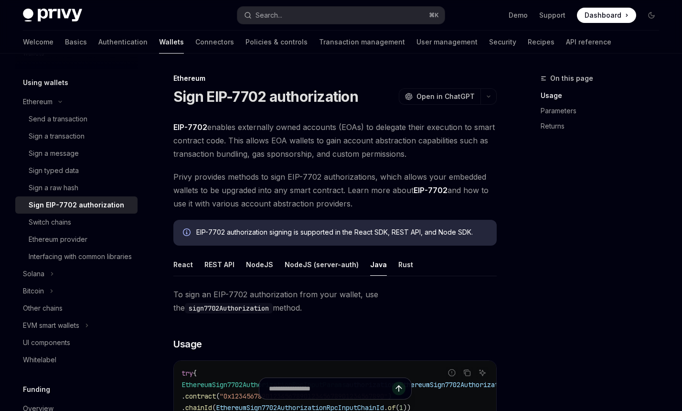
click at [389, 265] on ul "React REST API NodeJS NodeJS (server-auth) Java Rust" at bounding box center [334, 264] width 323 height 23
click at [398, 265] on button "Rust" at bounding box center [405, 264] width 15 height 22
type textarea "*"
